Goal: Check status: Check status

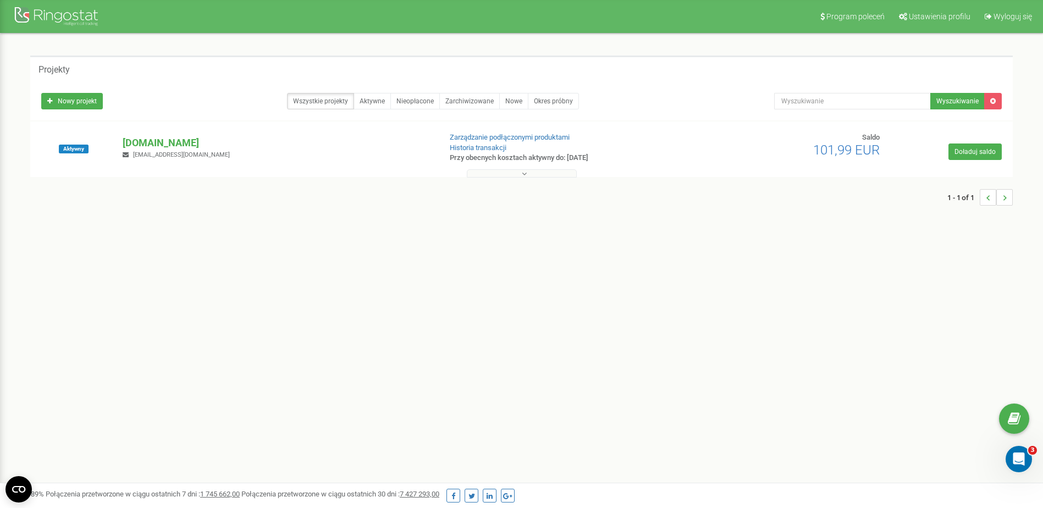
click at [535, 174] on button at bounding box center [522, 173] width 110 height 8
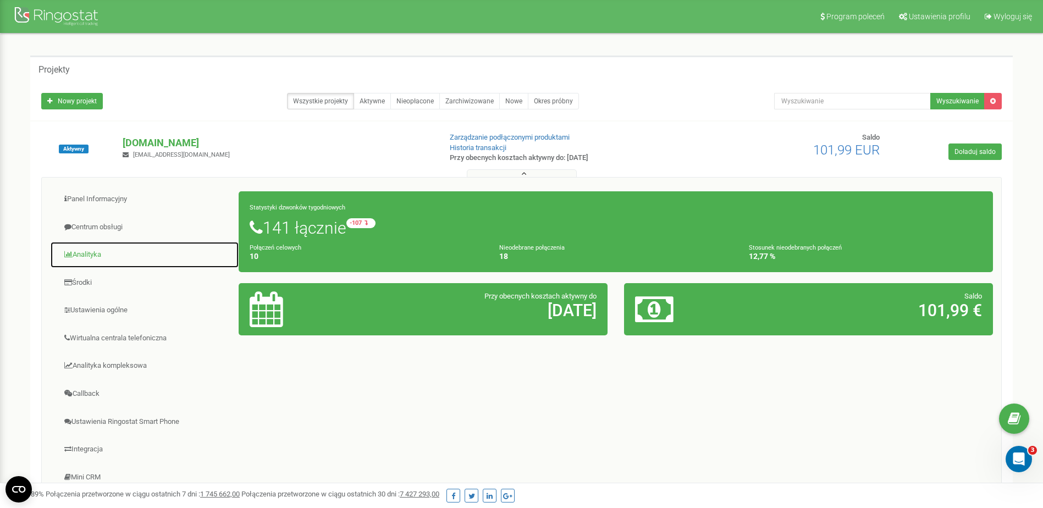
click at [98, 257] on link "Analityka" at bounding box center [144, 254] width 189 height 27
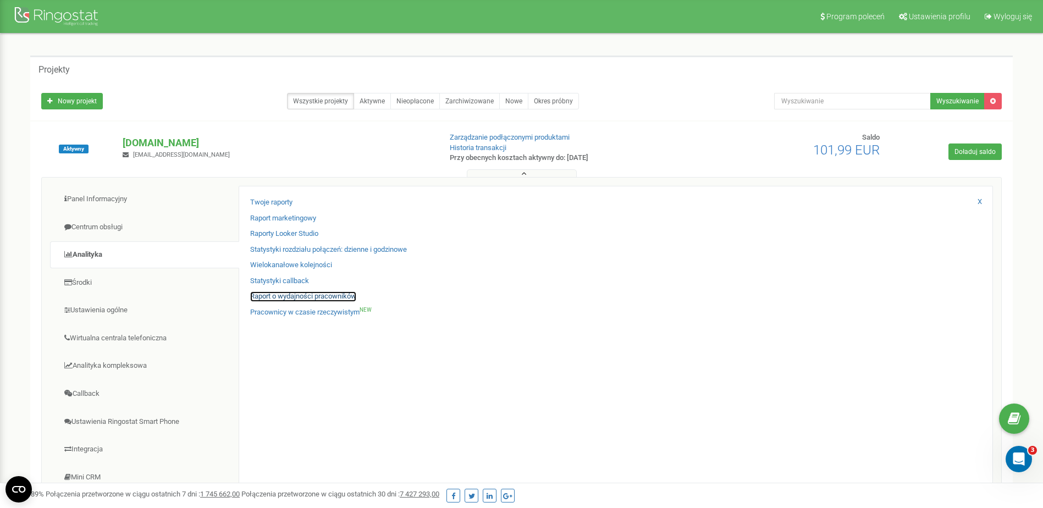
click at [292, 296] on link "Raport o wydajności pracowników" at bounding box center [303, 296] width 106 height 10
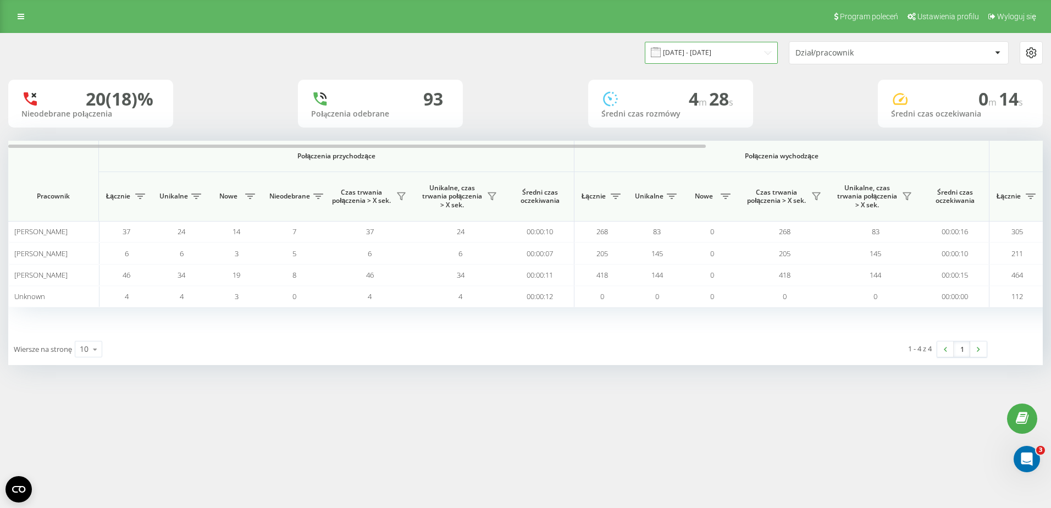
click at [734, 52] on input "[DATE] - [DATE]" at bounding box center [711, 52] width 133 height 21
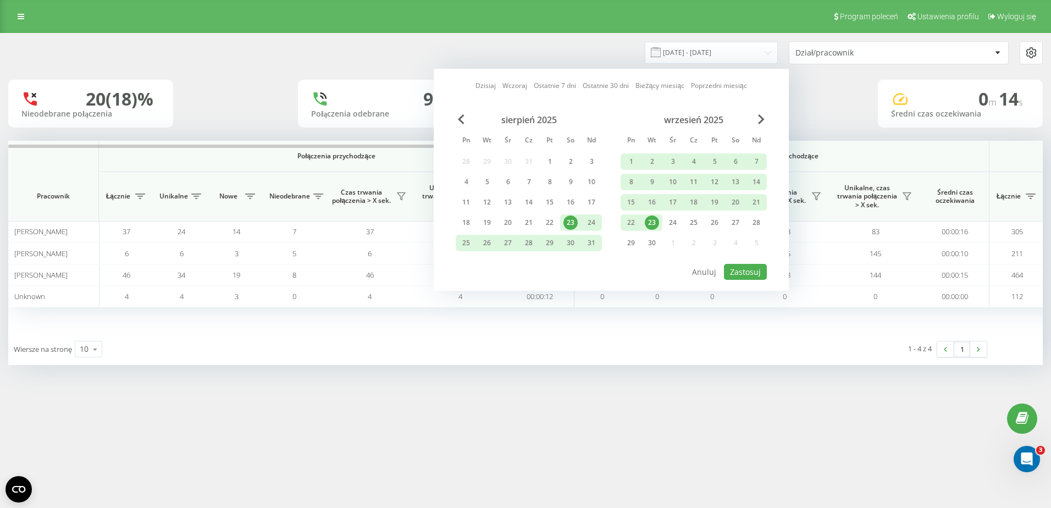
click at [652, 219] on div "23" at bounding box center [652, 222] width 14 height 14
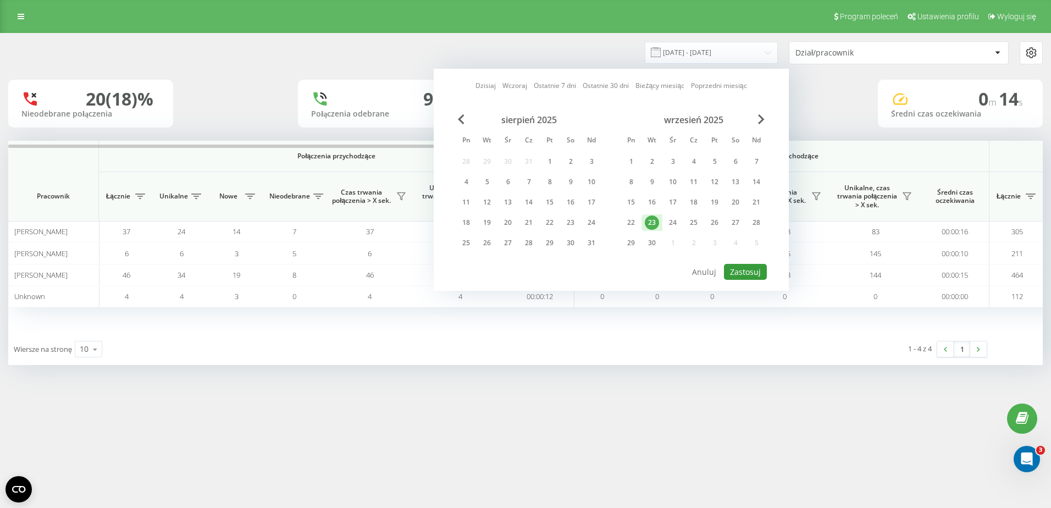
click at [745, 275] on button "Zastosuj" at bounding box center [745, 272] width 43 height 16
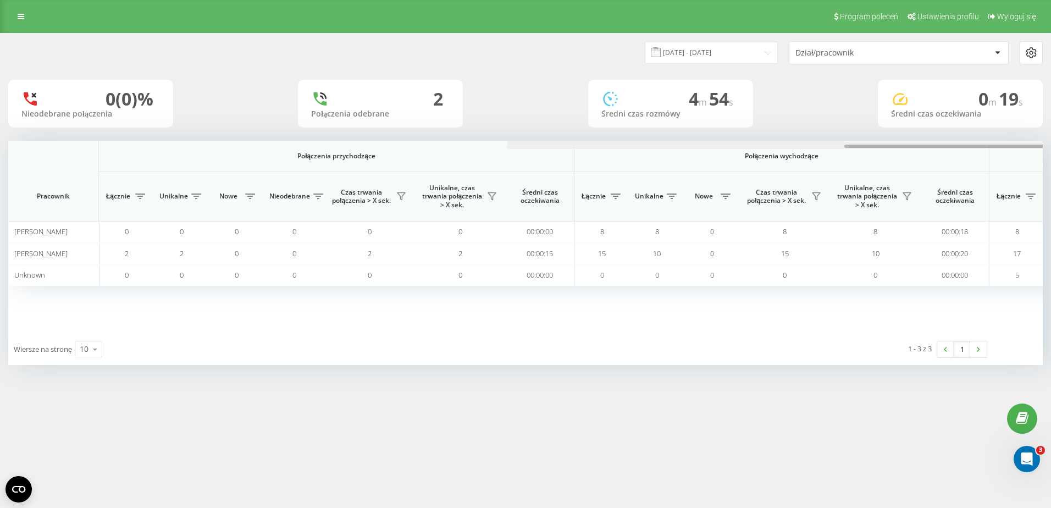
scroll to position [0, 499]
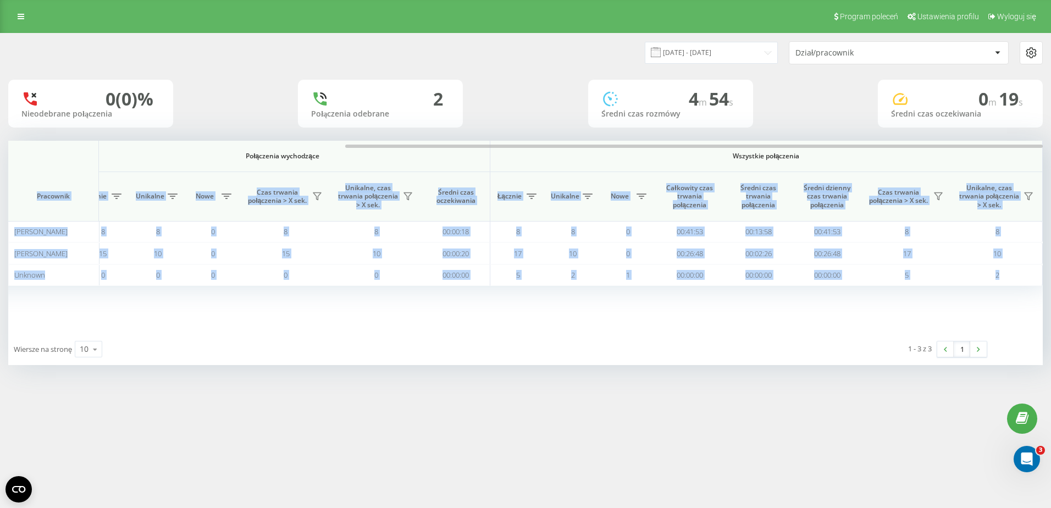
drag, startPoint x: 579, startPoint y: 144, endPoint x: 923, endPoint y: 152, distance: 343.6
click at [923, 152] on div "Połączenia przychodzące Połączenia wychodzące Wszystkie połączenia Pracownik Łą…" at bounding box center [525, 237] width 1034 height 192
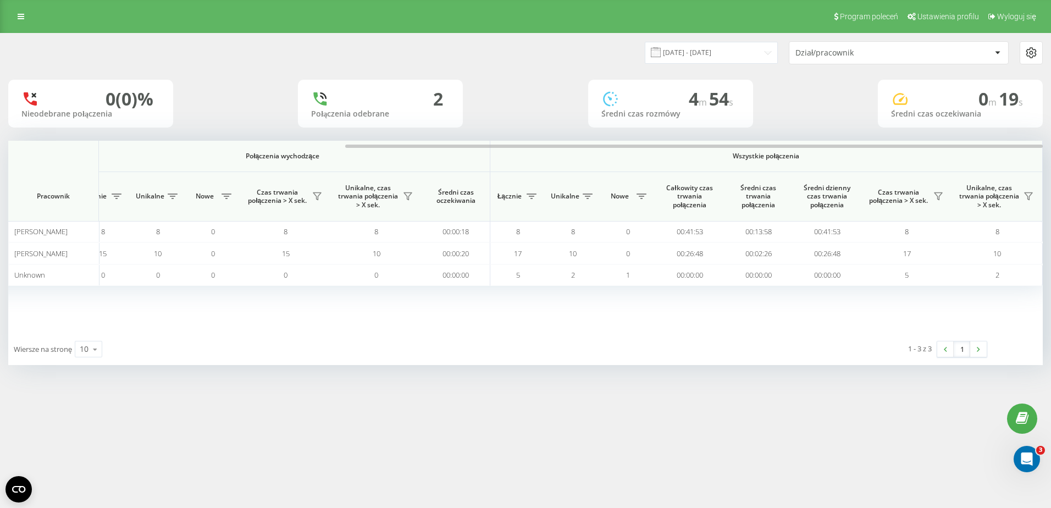
click at [808, 121] on div "0 (0)% Nieodebrane połączenia 2 Połączenia odebrane 4 m 54 s Średni czas rozmów…" at bounding box center [525, 104] width 1034 height 48
drag, startPoint x: 684, startPoint y: 146, endPoint x: 906, endPoint y: 142, distance: 221.5
click at [906, 142] on div at bounding box center [525, 145] width 1034 height 8
click at [746, 56] on input "[DATE] - [DATE]" at bounding box center [711, 52] width 133 height 21
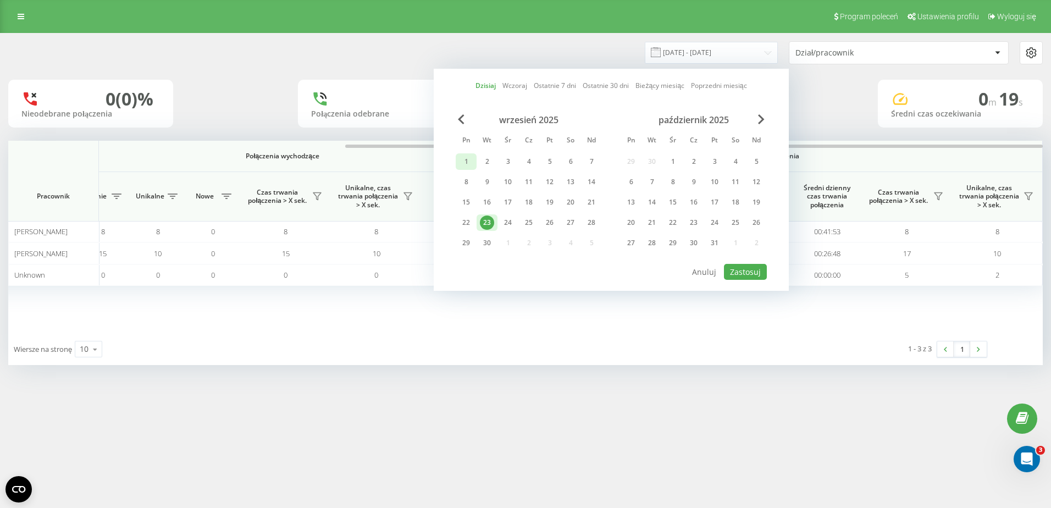
click at [464, 162] on div "1" at bounding box center [466, 161] width 14 height 14
click at [486, 225] on div "23" at bounding box center [487, 222] width 14 height 14
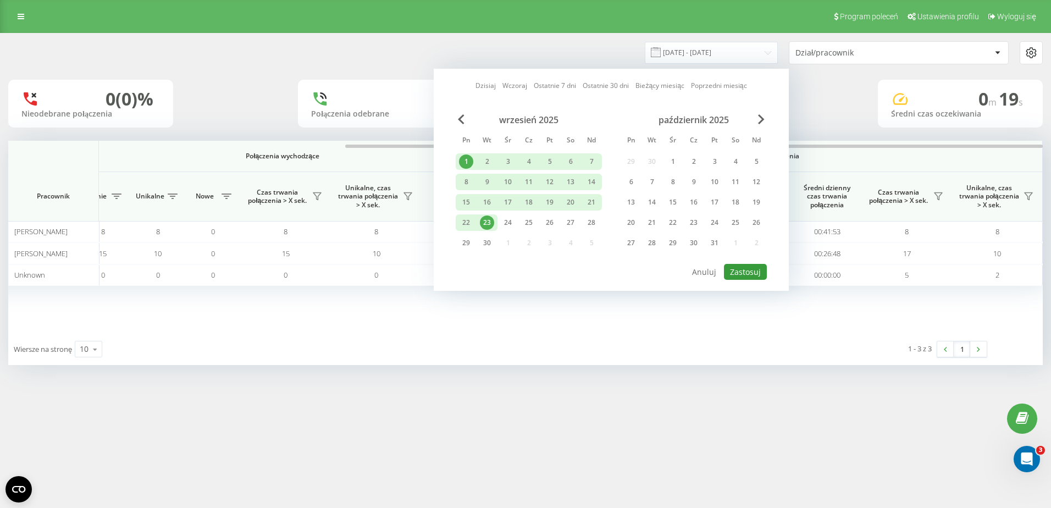
click at [751, 271] on button "Zastosuj" at bounding box center [745, 272] width 43 height 16
type input "[DATE] - [DATE]"
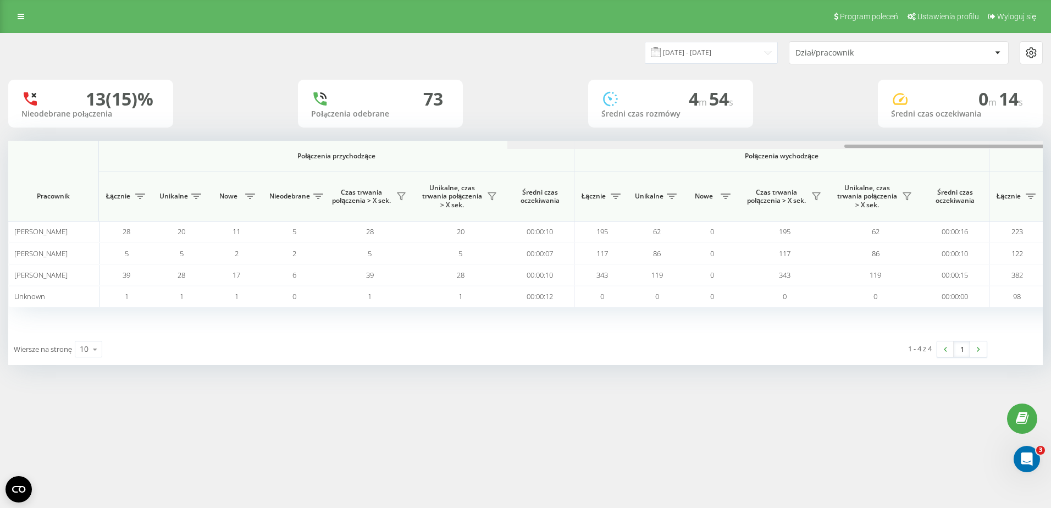
scroll to position [0, 499]
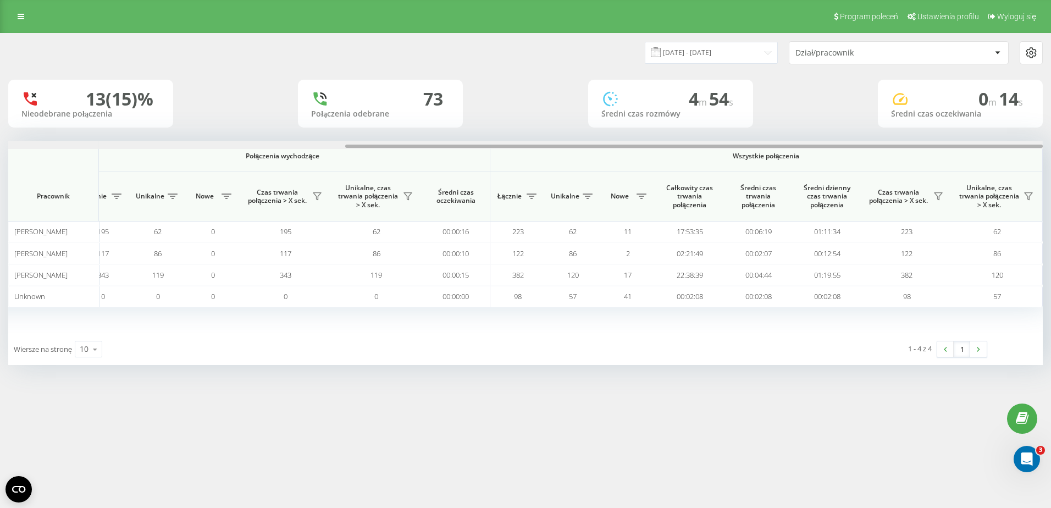
drag, startPoint x: 652, startPoint y: 143, endPoint x: 886, endPoint y: 145, distance: 234.1
click at [886, 145] on div at bounding box center [525, 145] width 1034 height 8
